Goal: Information Seeking & Learning: Learn about a topic

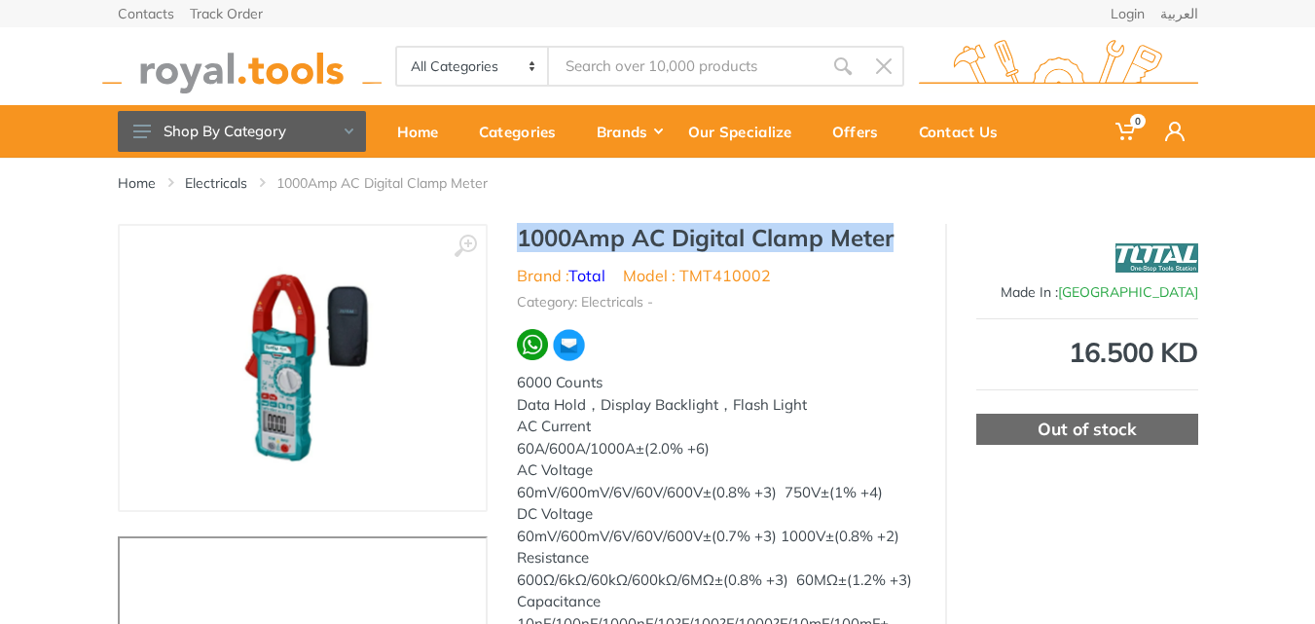
drag, startPoint x: 518, startPoint y: 232, endPoint x: 922, endPoint y: 240, distance: 404.1
click at [922, 240] on div "1000Amp AC Digital Clamp Meter Brand : Total Model : TMT410002 Category: Electr…" at bounding box center [716, 479] width 457 height 510
copy h1 "1000Amp AC Digital Clamp Meter"
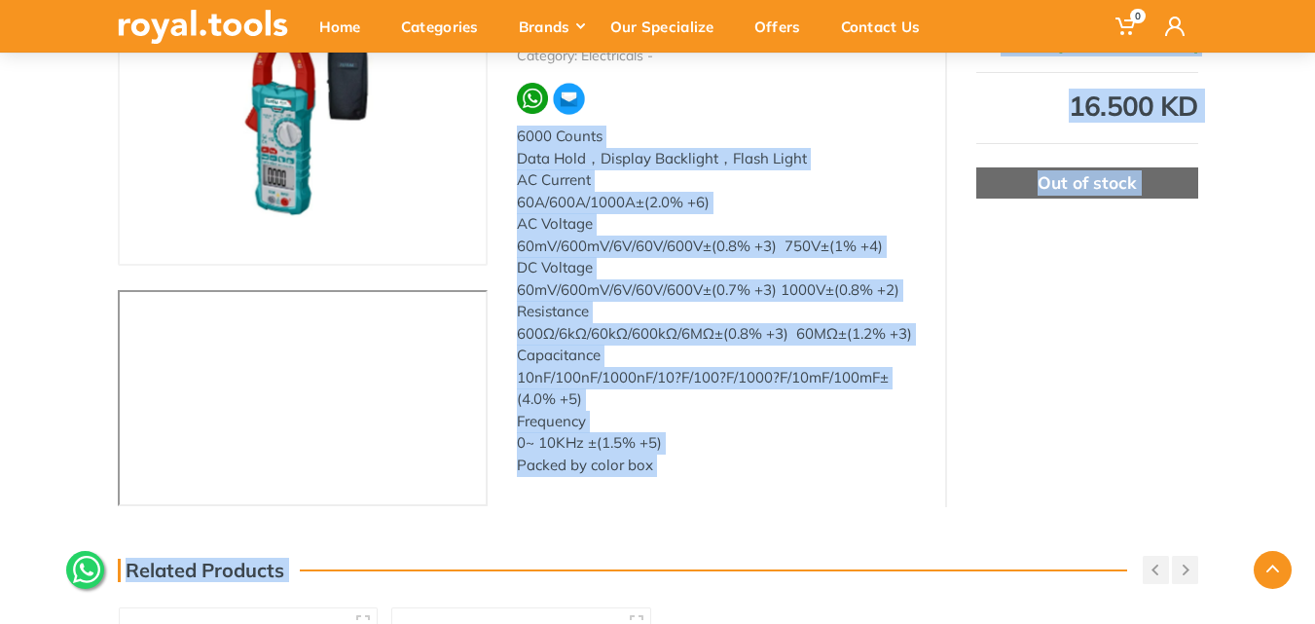
scroll to position [327, 0]
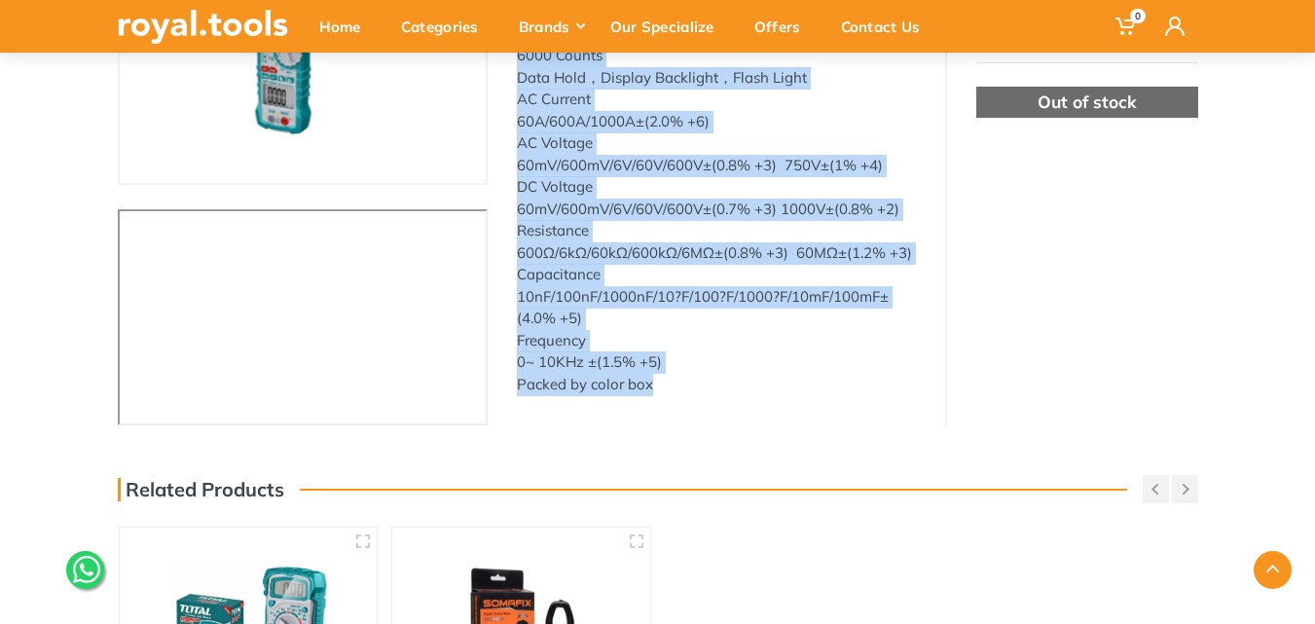
drag, startPoint x: 512, startPoint y: 380, endPoint x: 657, endPoint y: 385, distance: 145.2
click at [657, 385] on div "1000Amp AC Digital Clamp Meter Brand : Total Model : TMT410002 Category: Electr…" at bounding box center [716, 152] width 457 height 510
copy div "6000 Counts Data Hold，Display Backlight，Flash Light AC Current 60A/600A/1000A±(…"
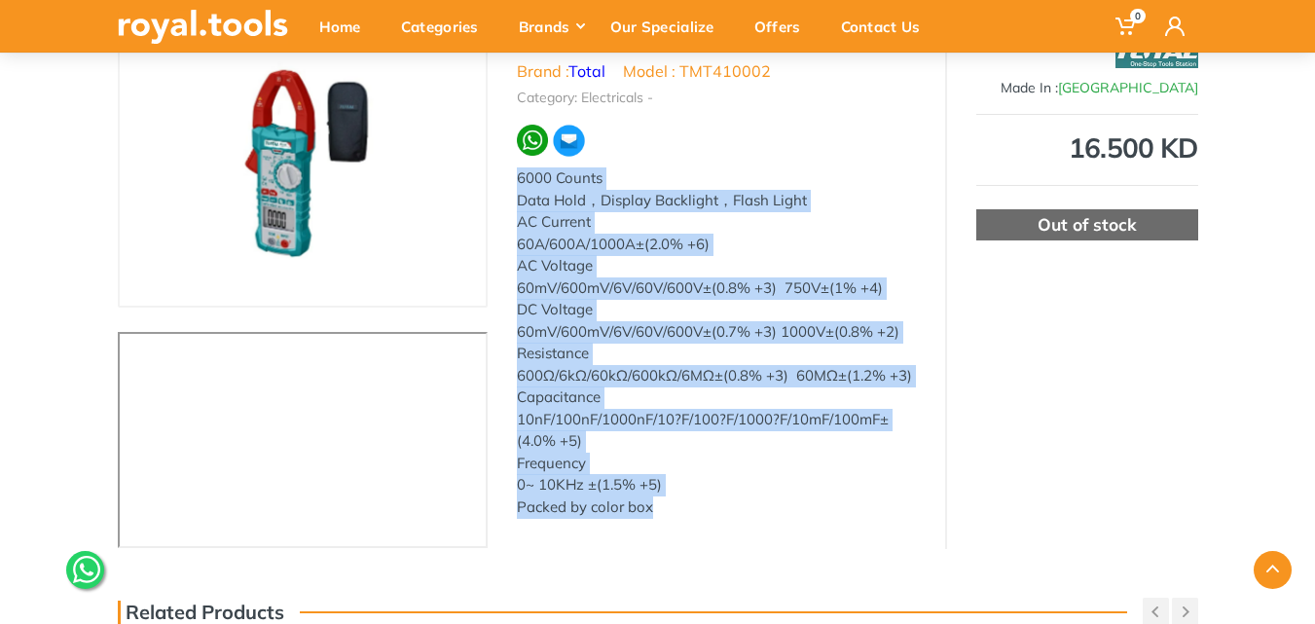
scroll to position [0, 0]
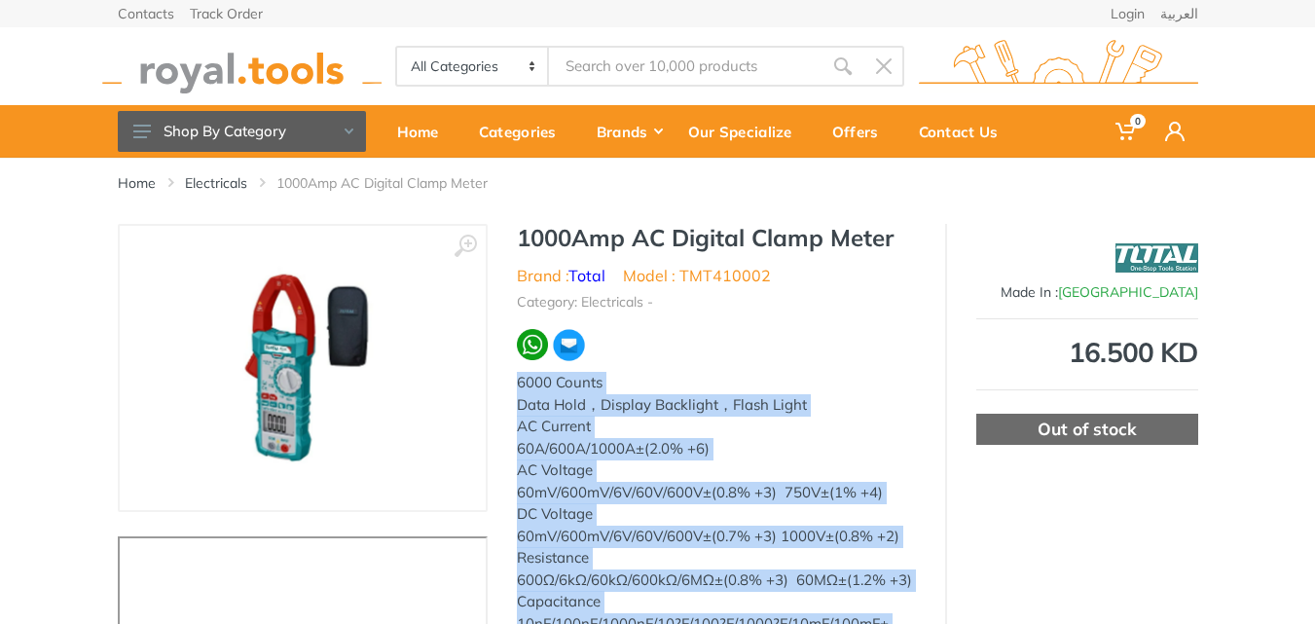
click at [530, 382] on div "6000 Counts" at bounding box center [716, 383] width 399 height 22
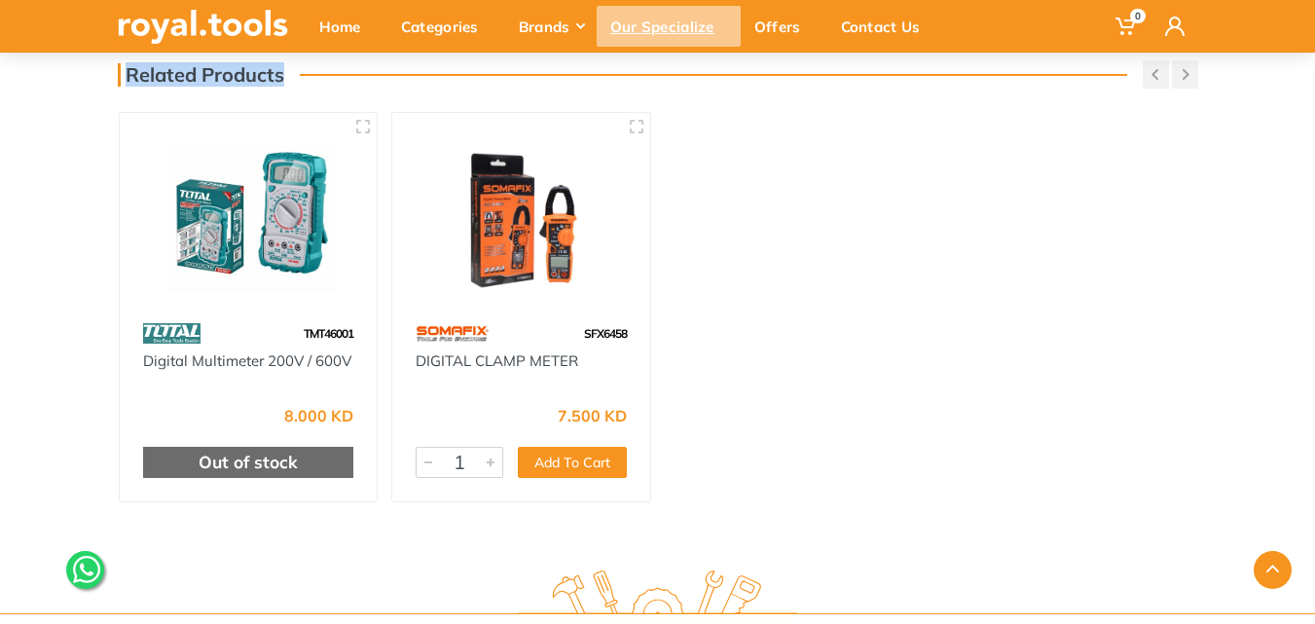
scroll to position [658, 0]
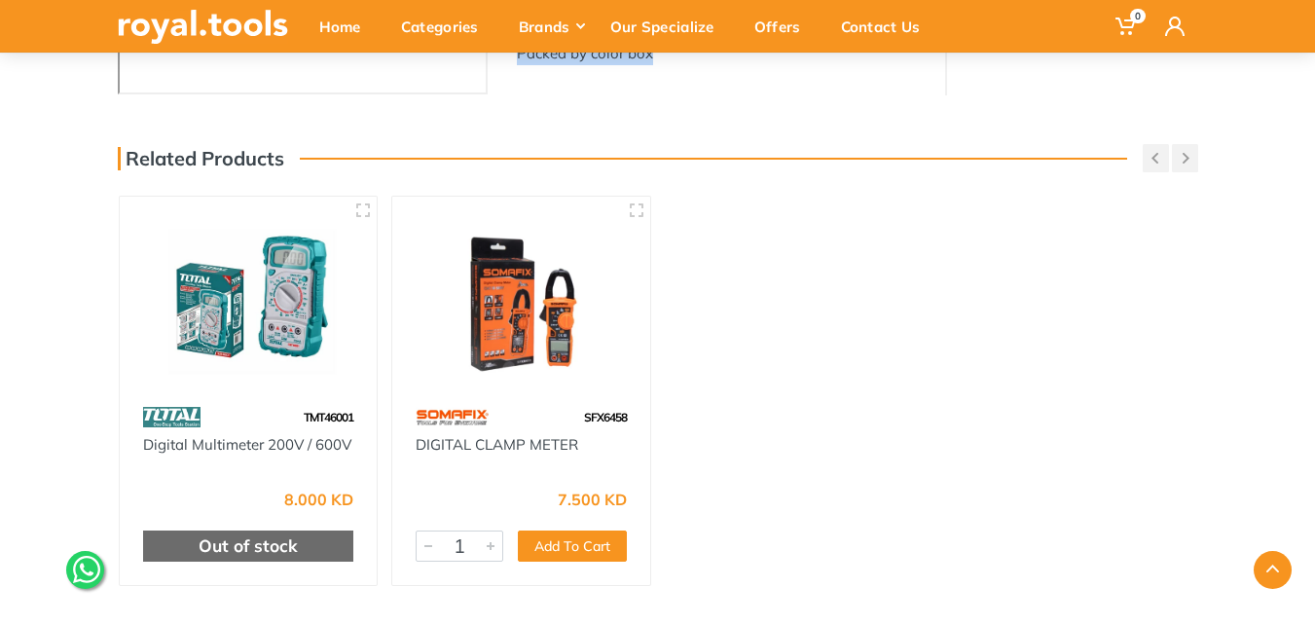
drag, startPoint x: 512, startPoint y: 383, endPoint x: 667, endPoint y: 60, distance: 357.4
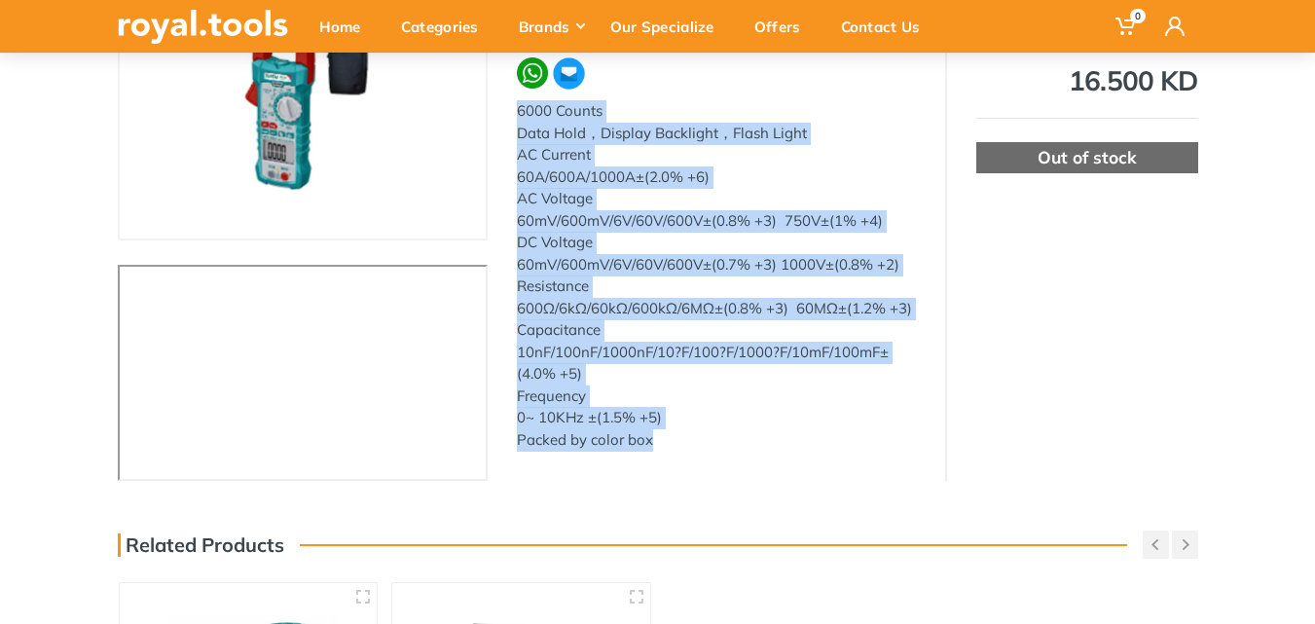
scroll to position [269, 0]
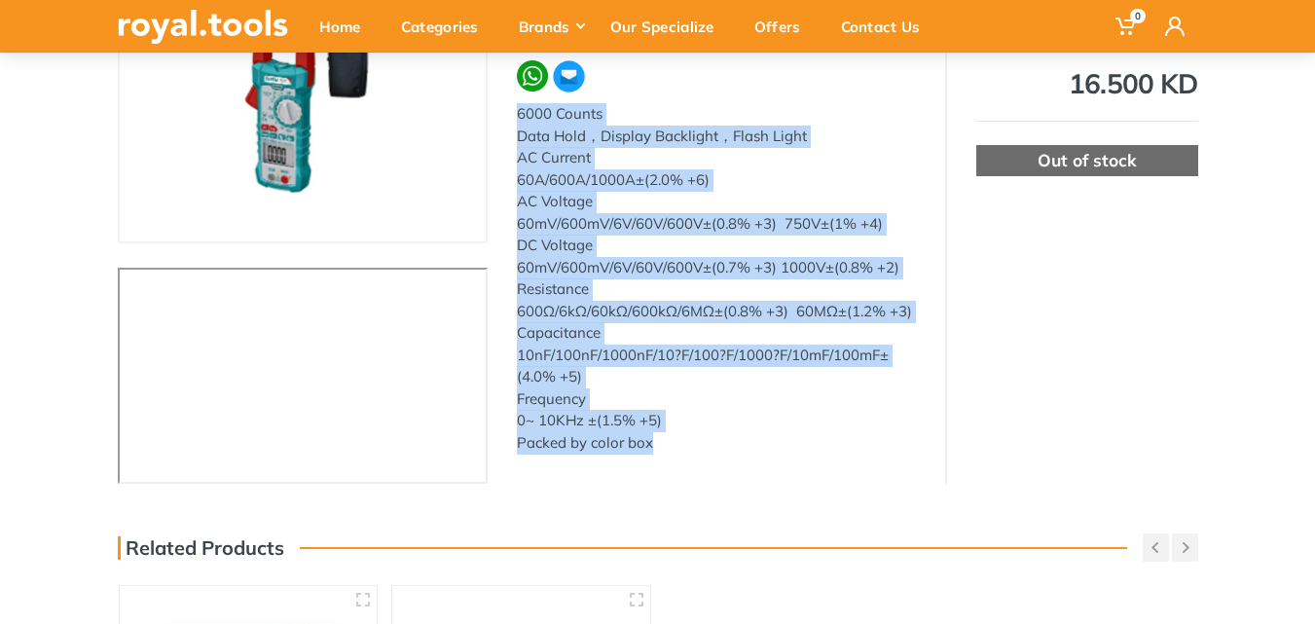
copy div "6000 Counts Data Hold，Display Backlight，Flash Light AC Current 60A/600A/1000A±(…"
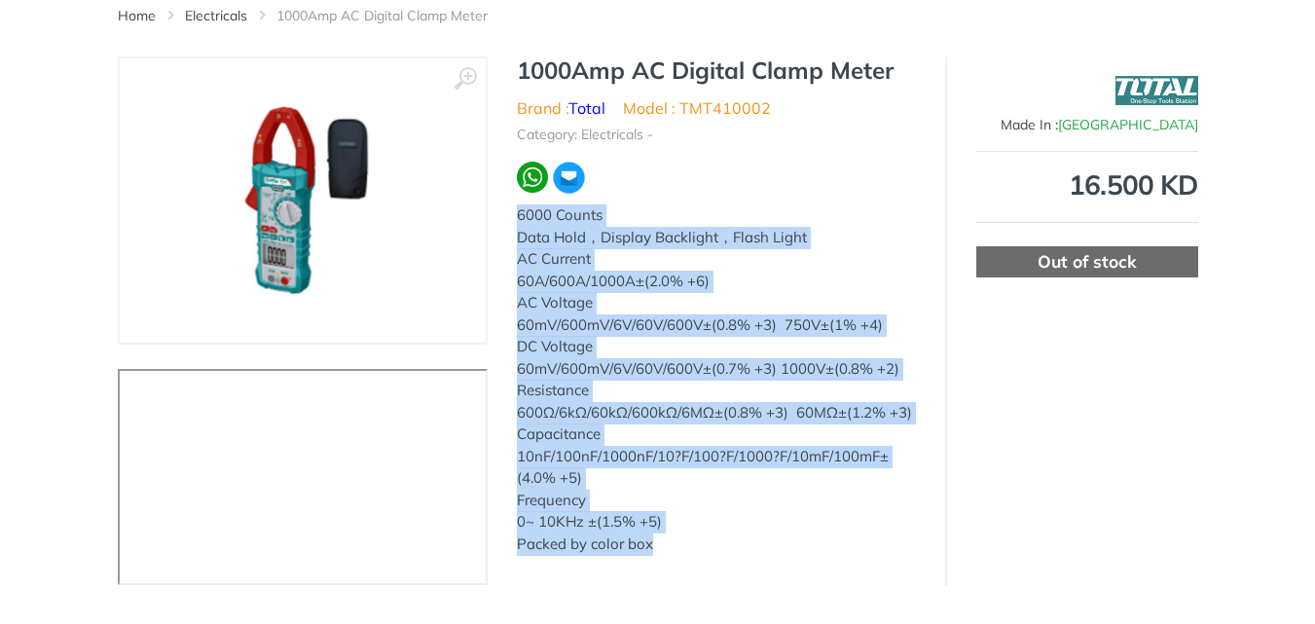
scroll to position [0, 0]
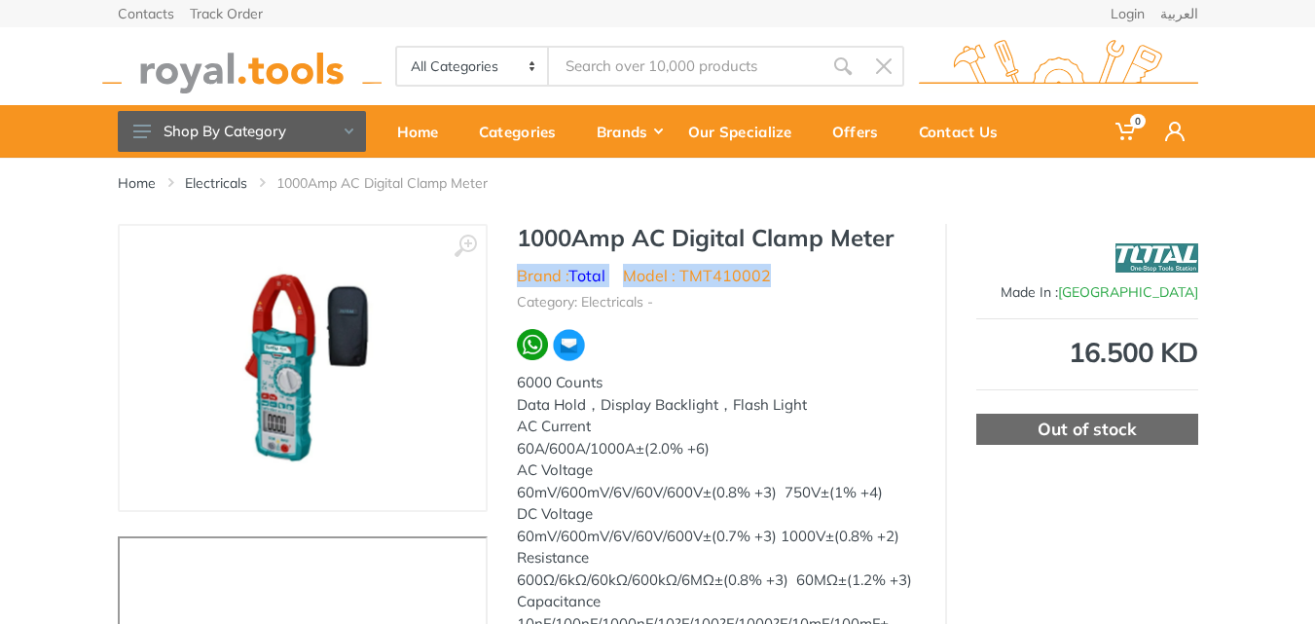
drag, startPoint x: 511, startPoint y: 276, endPoint x: 777, endPoint y: 271, distance: 265.8
click at [777, 271] on div "1000Amp AC Digital Clamp Meter Brand : Total Model : TMT410002 Category: Electr…" at bounding box center [716, 479] width 457 height 510
copy ul "Brand : Total Model : TMT410002"
